Goal: Information Seeking & Learning: Find specific fact

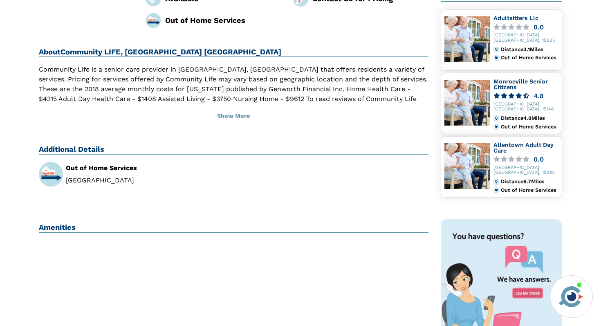
scroll to position [173, 0]
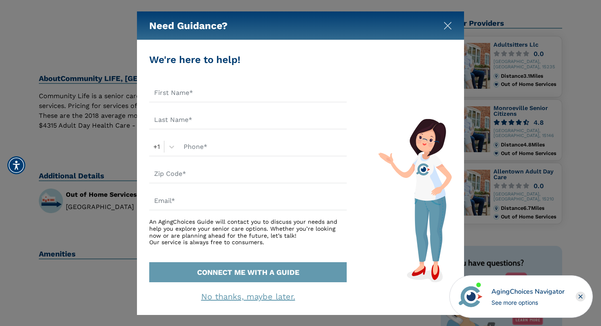
click at [445, 24] on img "Close" at bounding box center [448, 26] width 8 height 8
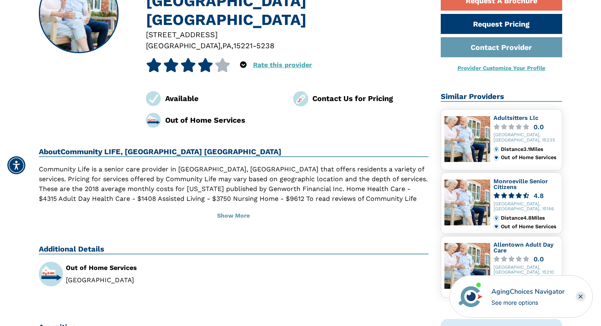
scroll to position [112, 0]
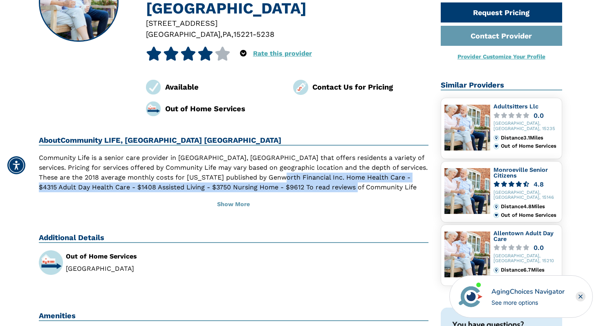
drag, startPoint x: 262, startPoint y: 141, endPoint x: 329, endPoint y: 146, distance: 67.6
click at [329, 153] on p "Community Life is a senior care provider in [GEOGRAPHIC_DATA], [GEOGRAPHIC_DATA…" at bounding box center [234, 182] width 390 height 59
click at [226, 195] on button "Show More" at bounding box center [234, 204] width 390 height 18
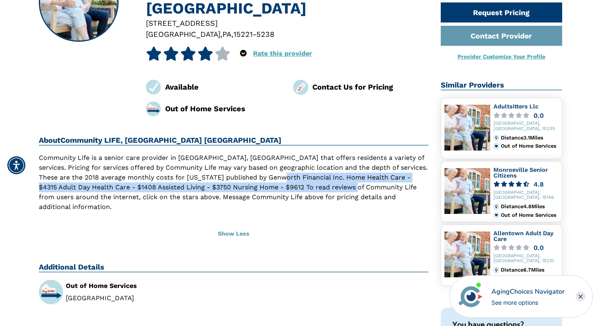
click at [318, 153] on p "Community Life is a senior care provider in [GEOGRAPHIC_DATA], [GEOGRAPHIC_DATA…" at bounding box center [234, 182] width 390 height 59
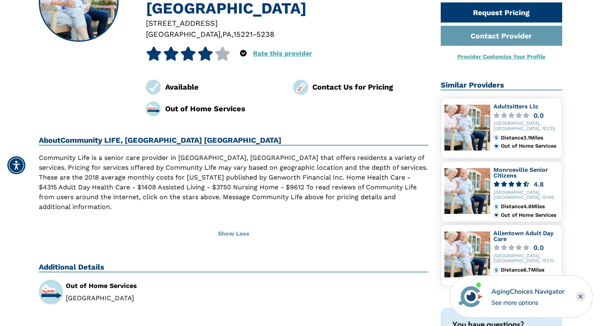
drag, startPoint x: 263, startPoint y: 141, endPoint x: 359, endPoint y: 137, distance: 95.7
click at [359, 153] on p "Community Life is a senior care provider in [GEOGRAPHIC_DATA], [GEOGRAPHIC_DATA…" at bounding box center [234, 182] width 390 height 59
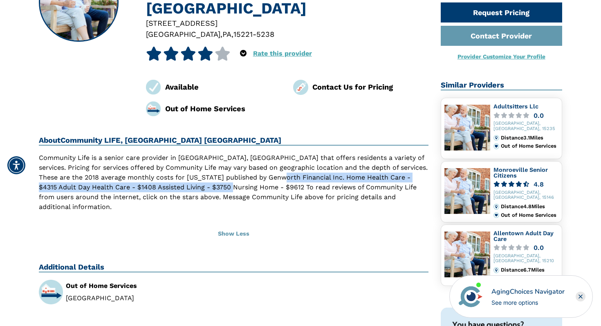
drag, startPoint x: 262, startPoint y: 141, endPoint x: 207, endPoint y: 152, distance: 56.3
click at [207, 153] on p "Community Life is a senior care provider in [GEOGRAPHIC_DATA], [GEOGRAPHIC_DATA…" at bounding box center [234, 182] width 390 height 59
copy p "Home Health Care - $4315 Adult Day Health Care - $1408 Assisted Living - $3750 …"
